Goal: Information Seeking & Learning: Check status

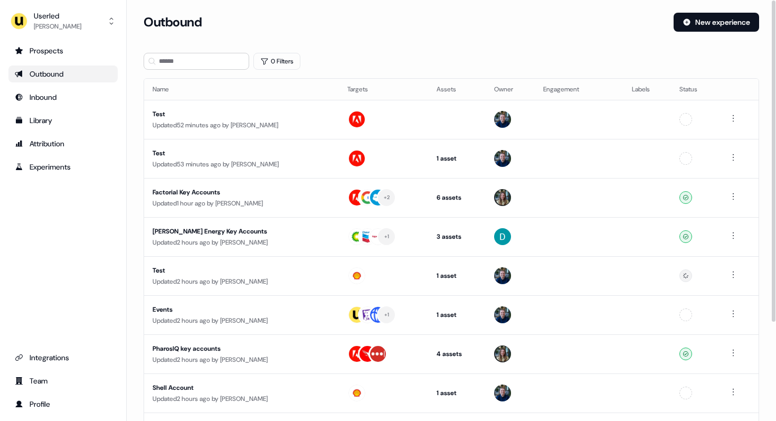
click at [385, 38] on div "Outbound New experience" at bounding box center [451, 29] width 615 height 32
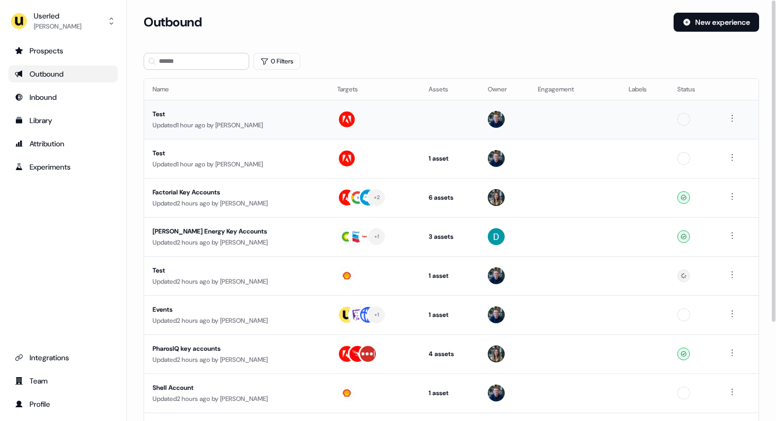
click at [177, 120] on div "Updated 1 hour ago by James Johnson" at bounding box center [237, 125] width 168 height 11
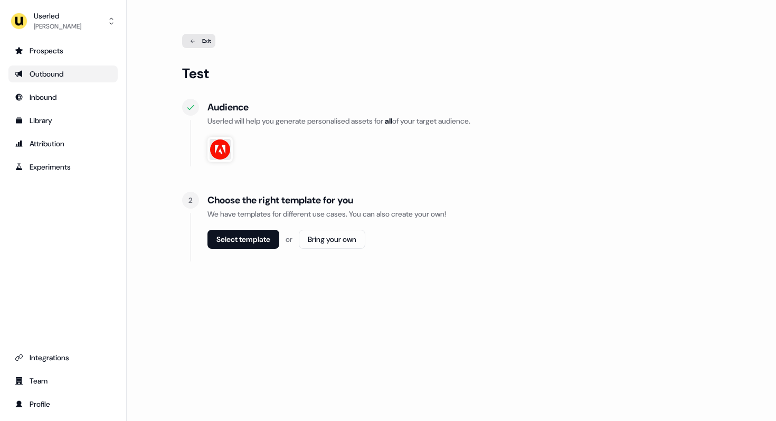
click at [56, 72] on div "Outbound" at bounding box center [63, 74] width 97 height 11
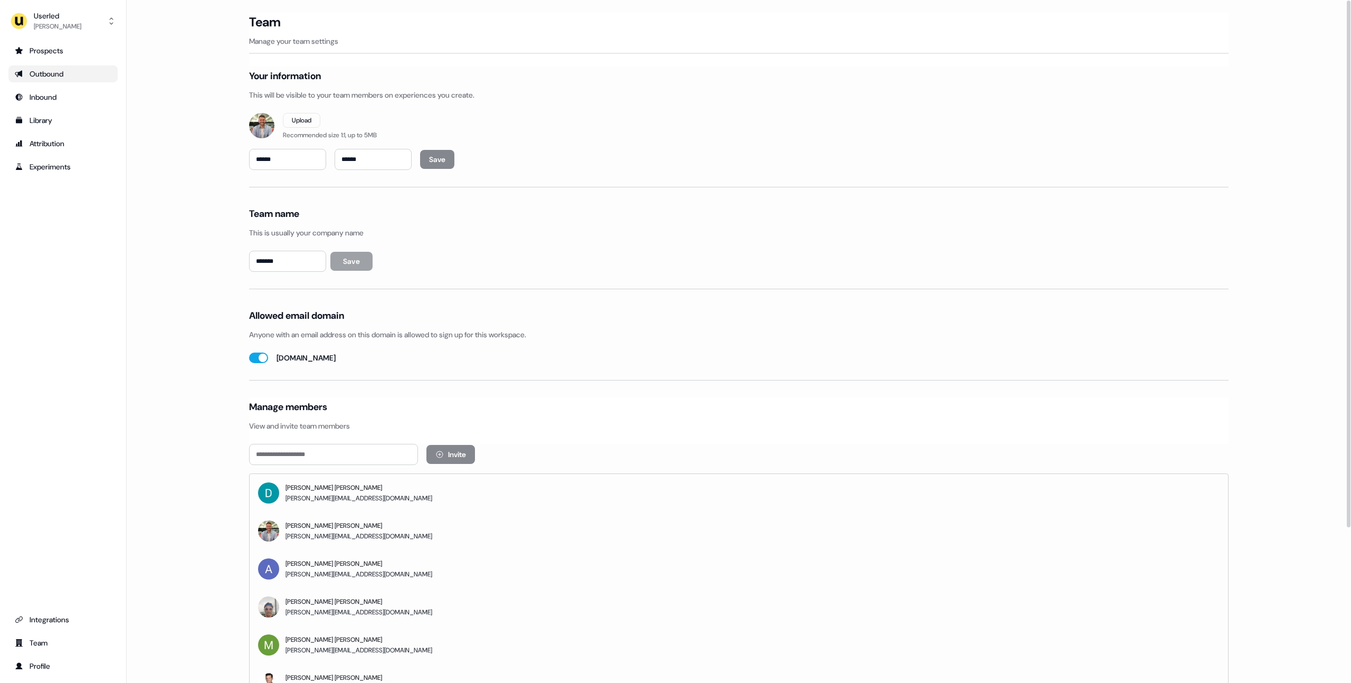
click at [52, 71] on div "Outbound" at bounding box center [63, 74] width 97 height 11
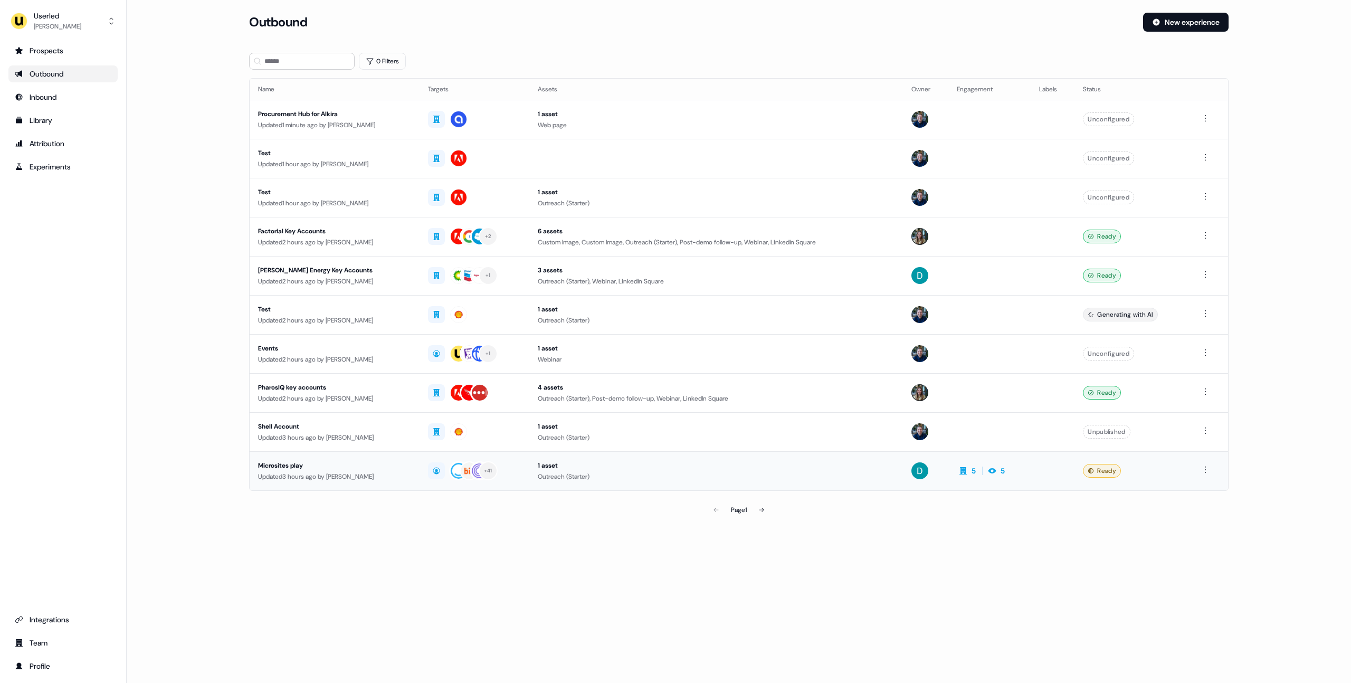
click at [359, 469] on div "Microsites play" at bounding box center [334, 465] width 153 height 11
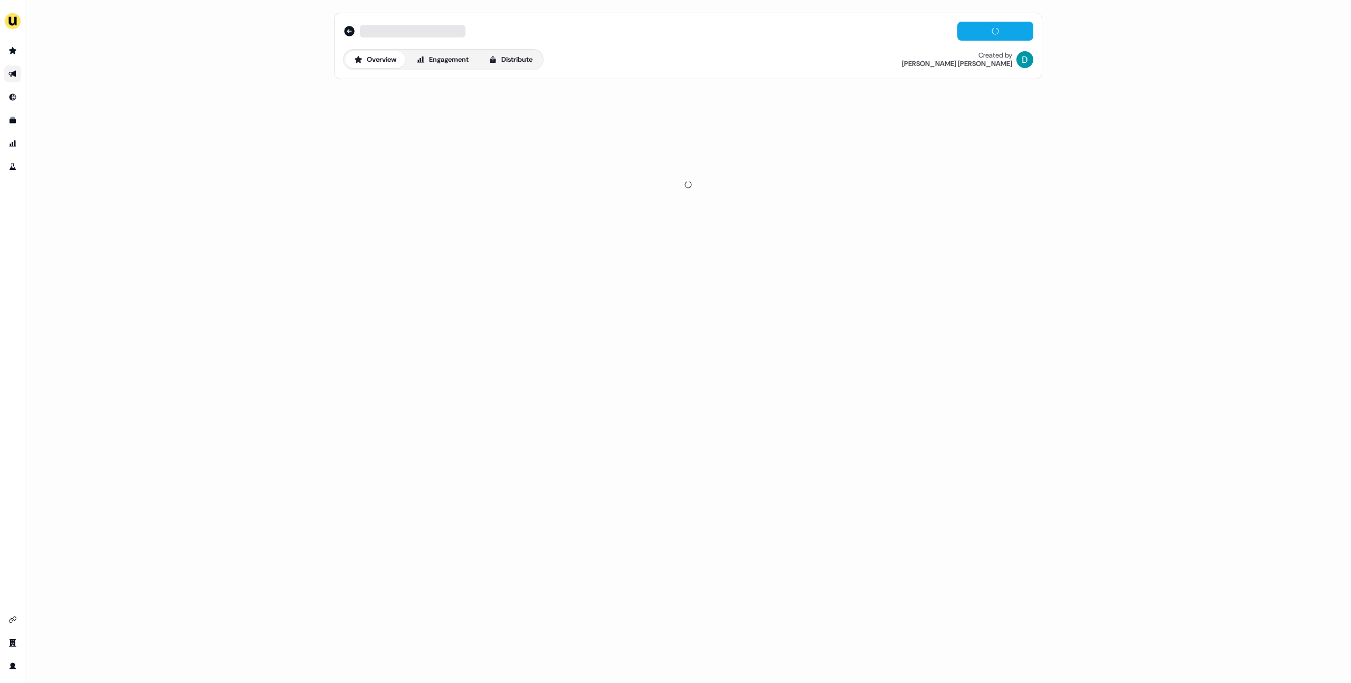
click at [449, 74] on div "Overview Engagement Distribute Created by David Cruickshank" at bounding box center [688, 46] width 708 height 66
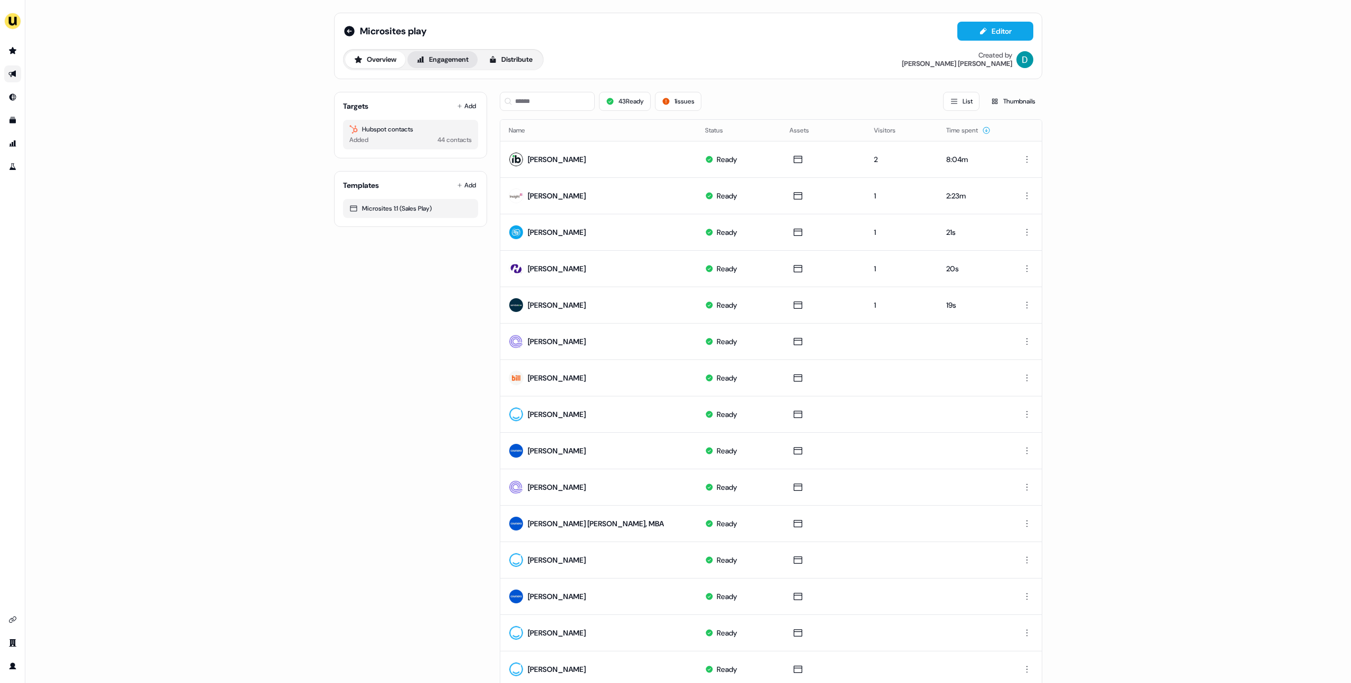
click at [444, 59] on button "Engagement" at bounding box center [442, 59] width 70 height 17
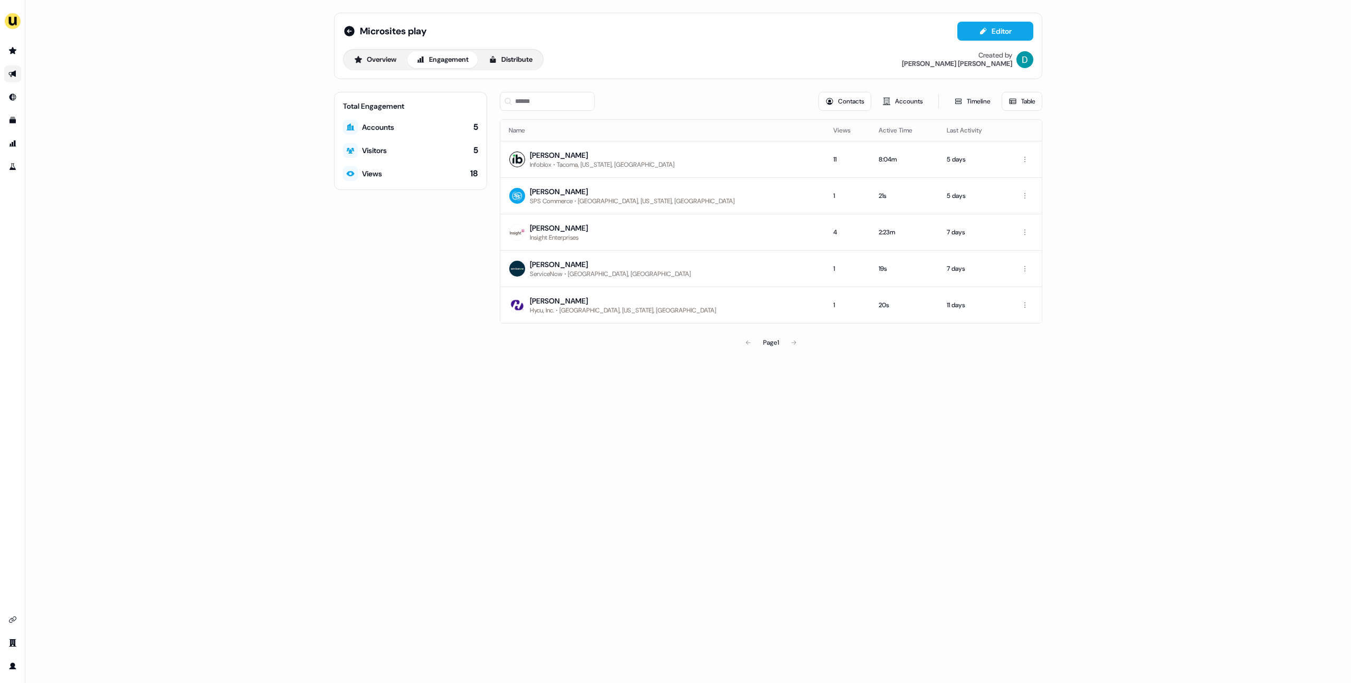
click at [452, 262] on div "Total Engagement Accounts 5 Visitors 5 Views 18" at bounding box center [410, 222] width 153 height 261
click at [446, 259] on div "Total Engagement Accounts 5 Visitors 5 Views 18" at bounding box center [410, 222] width 153 height 261
click at [129, 141] on div "Microsites play Editor Overview Engagement Distribute Created by David Cruicksh…" at bounding box center [688, 341] width 1326 height 683
click at [191, 347] on div "Microsites play Editor Overview Engagement Distribute Created by David Cruicksh…" at bounding box center [688, 341] width 1326 height 683
